Goal: Transaction & Acquisition: Obtain resource

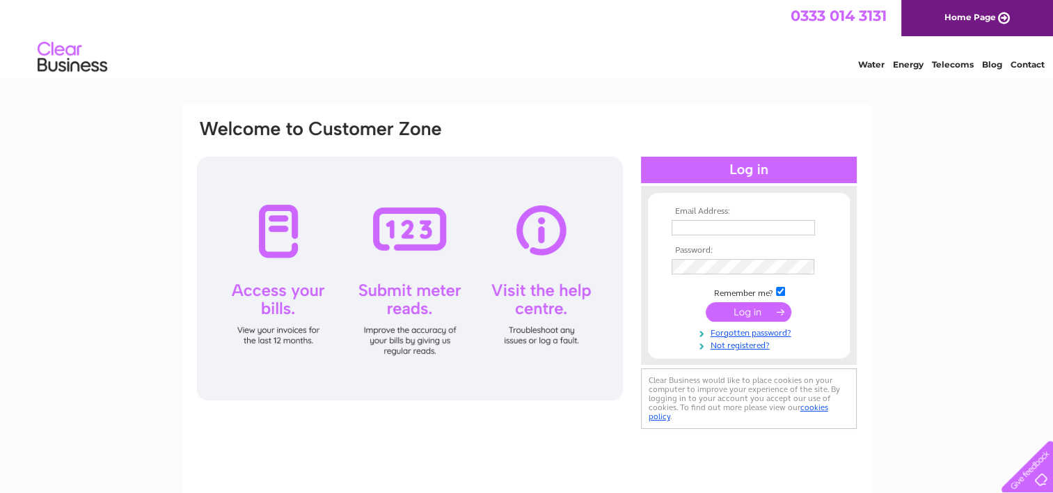
type input "mrdmharris@aol.com"
click at [724, 312] on input "submit" at bounding box center [748, 311] width 86 height 19
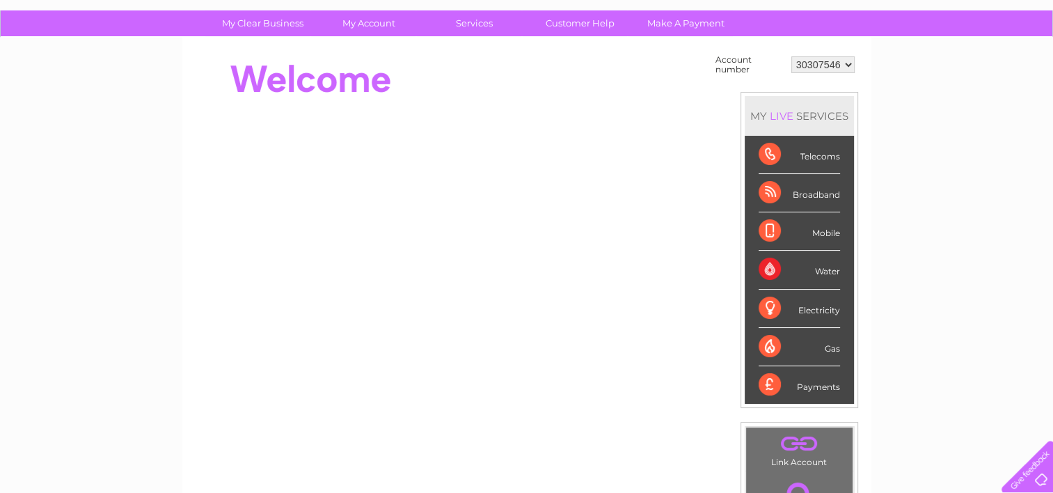
scroll to position [70, 0]
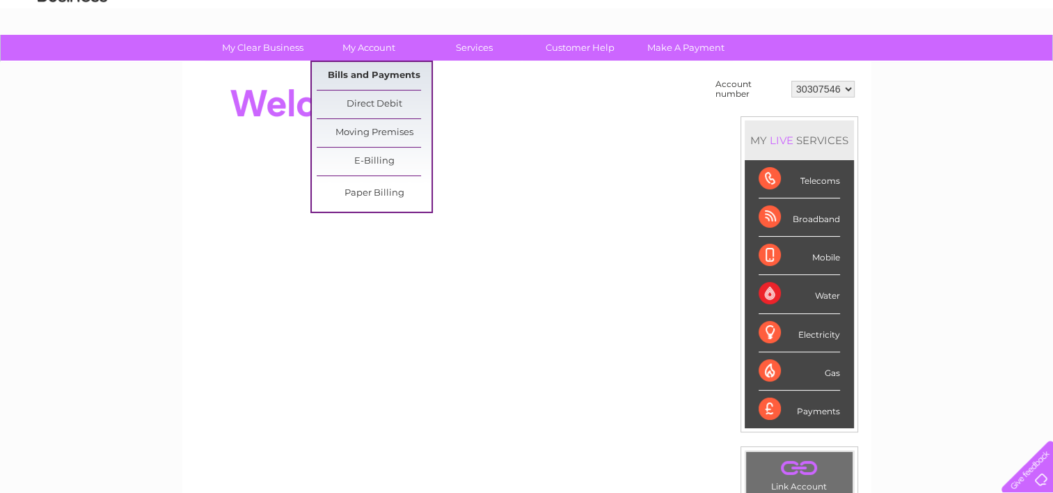
click at [349, 77] on link "Bills and Payments" at bounding box center [374, 76] width 115 height 28
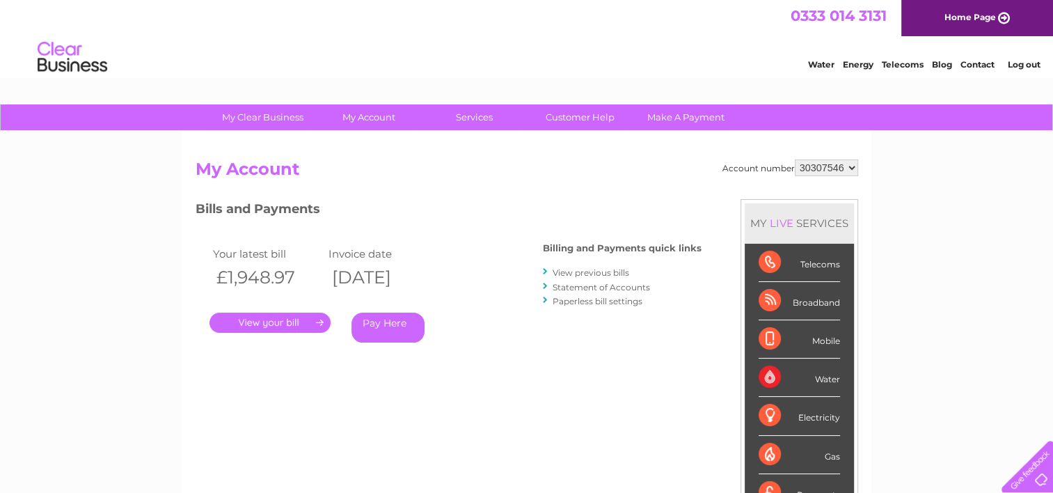
click at [283, 317] on link "." at bounding box center [269, 322] width 121 height 20
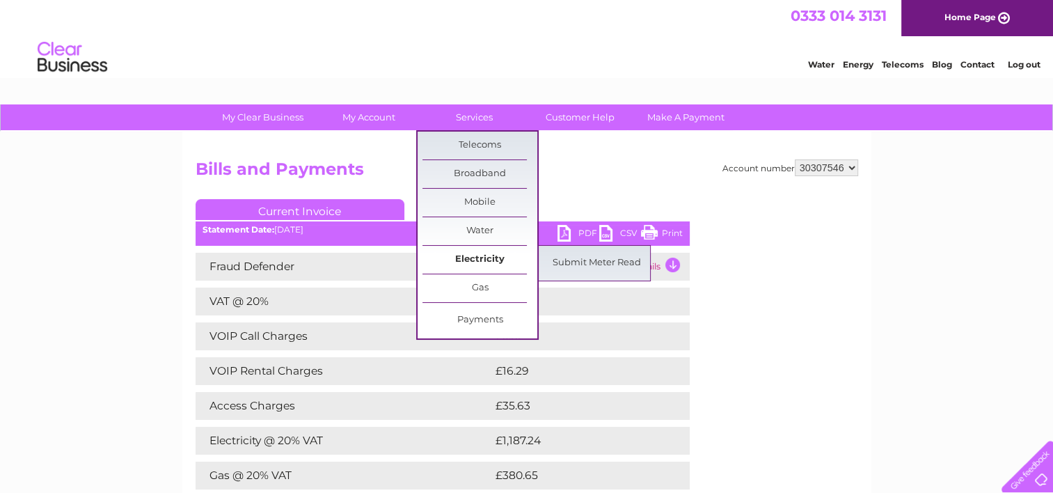
click at [487, 258] on link "Electricity" at bounding box center [479, 260] width 115 height 28
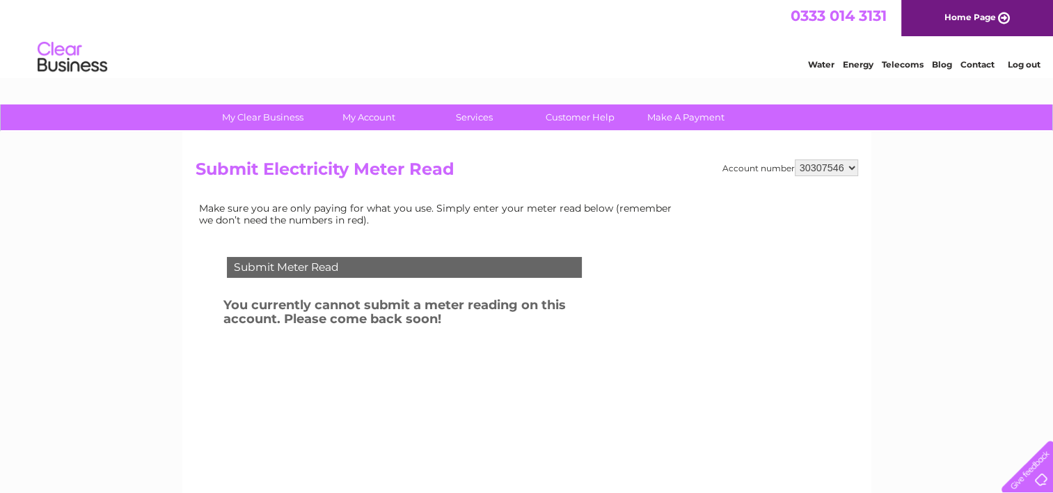
click at [868, 65] on link "Energy" at bounding box center [858, 64] width 31 height 10
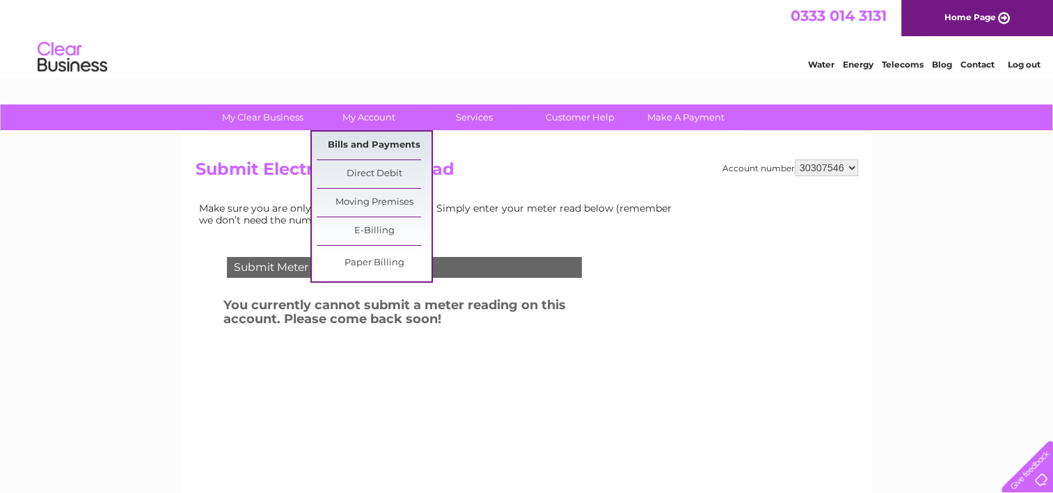
click at [376, 144] on link "Bills and Payments" at bounding box center [374, 145] width 115 height 28
click at [373, 142] on link "Bills and Payments" at bounding box center [374, 145] width 115 height 28
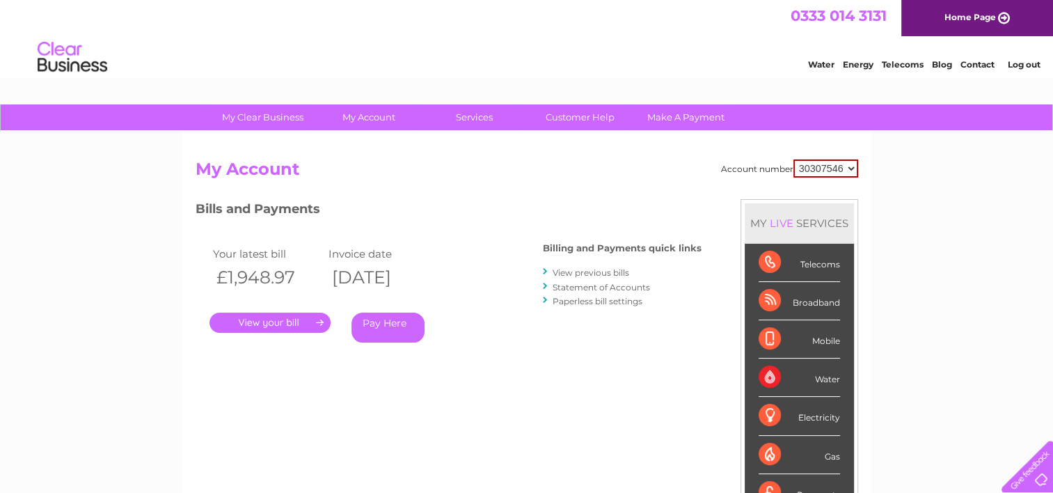
click at [584, 270] on link "View previous bills" at bounding box center [590, 272] width 77 height 10
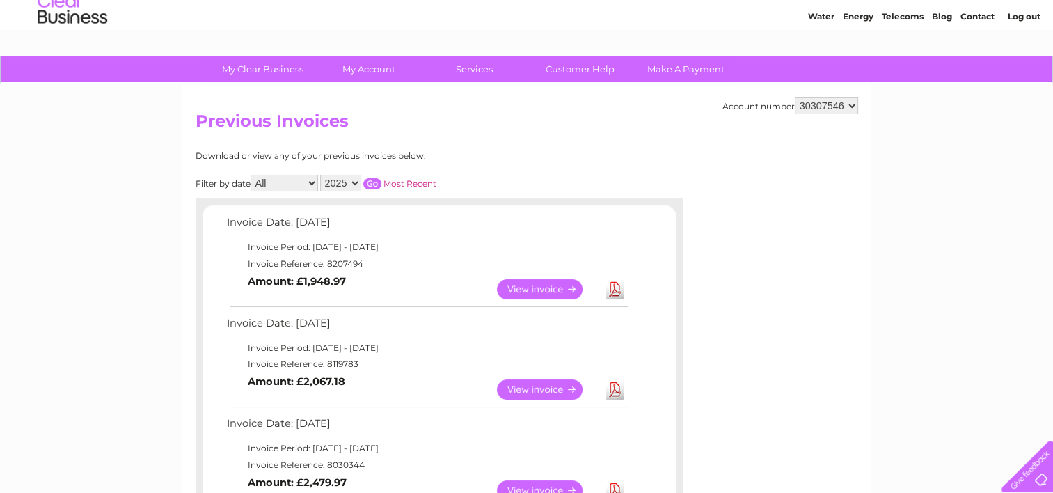
scroll to position [70, 0]
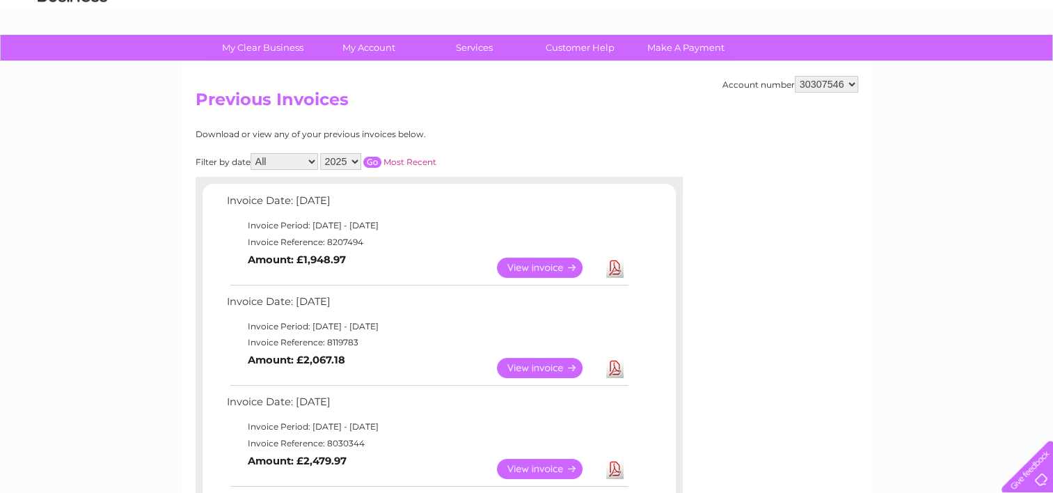
click at [527, 264] on link "View" at bounding box center [548, 267] width 102 height 20
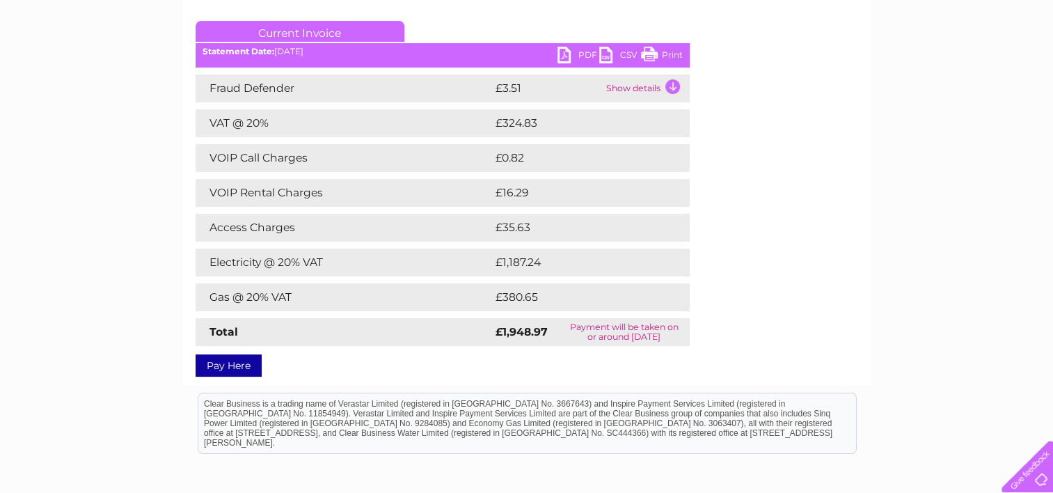
scroll to position [109, 0]
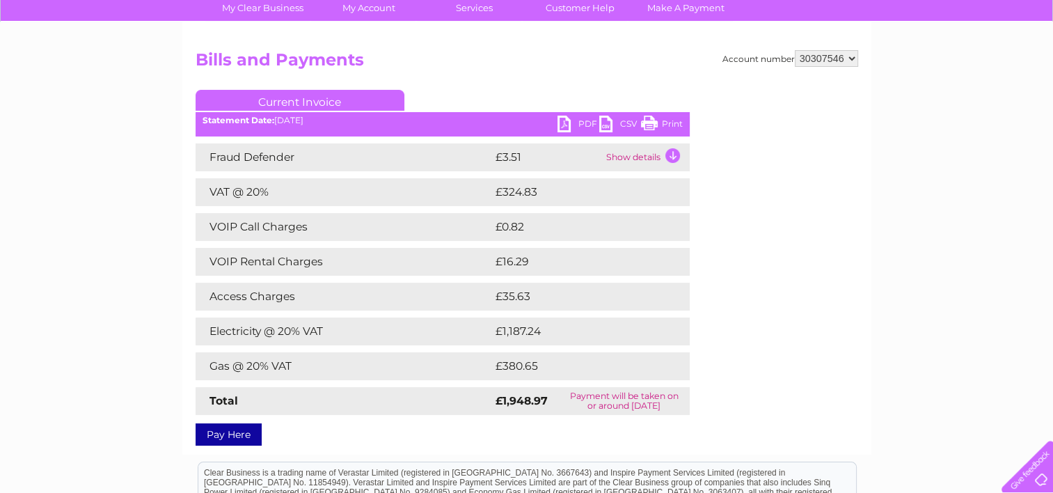
click at [670, 155] on td "Show details" at bounding box center [646, 157] width 87 height 28
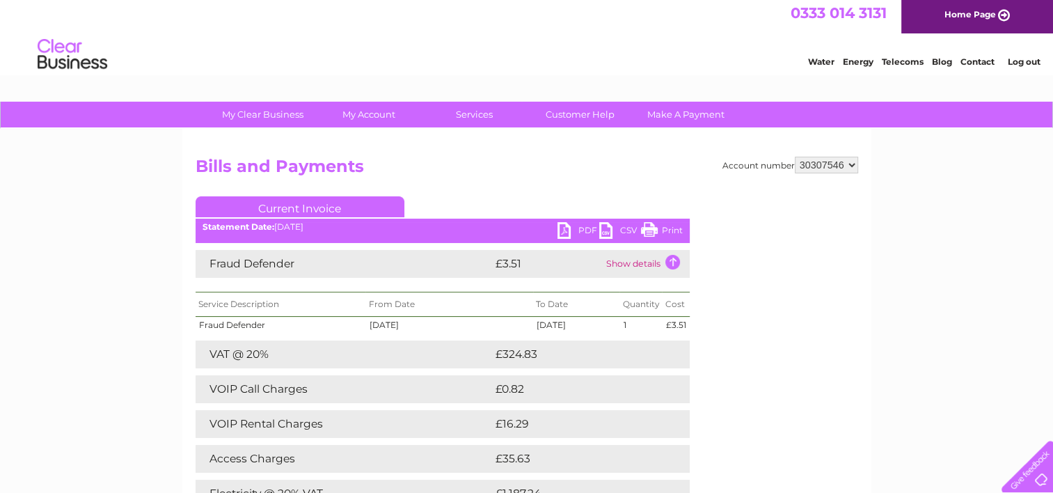
scroll to position [0, 0]
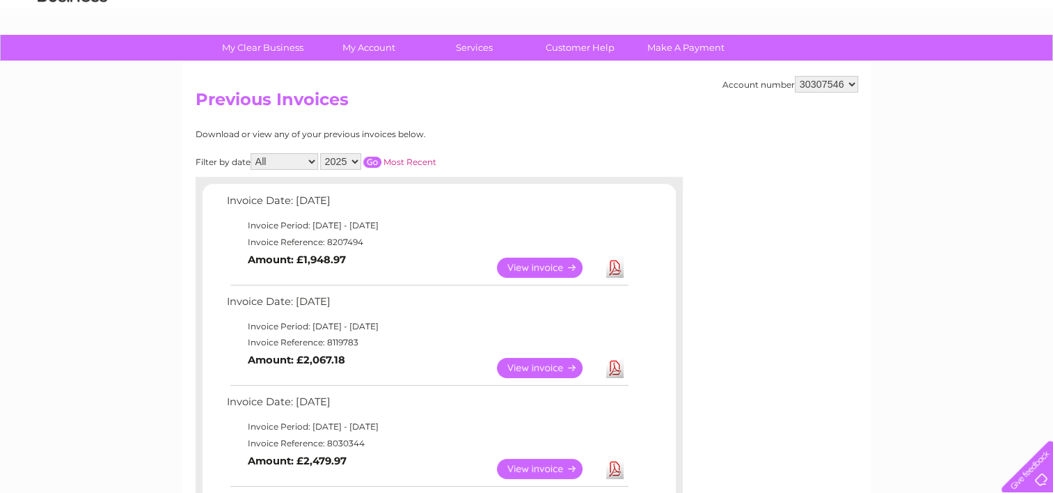
click at [612, 270] on link "Download" at bounding box center [614, 267] width 17 height 20
